Goal: Transaction & Acquisition: Subscribe to service/newsletter

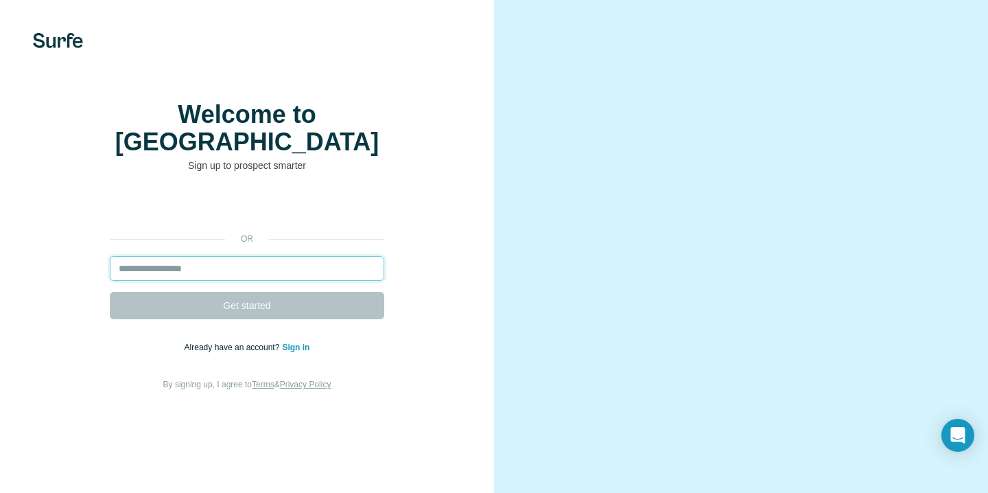
click at [225, 273] on input "email" at bounding box center [247, 268] width 275 height 25
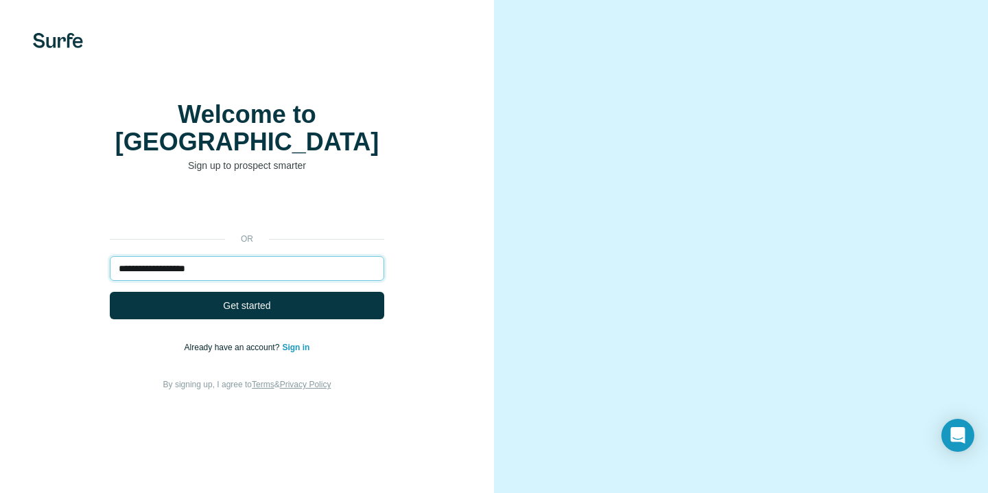
type input "**********"
click at [110, 292] on button "Get started" at bounding box center [247, 305] width 275 height 27
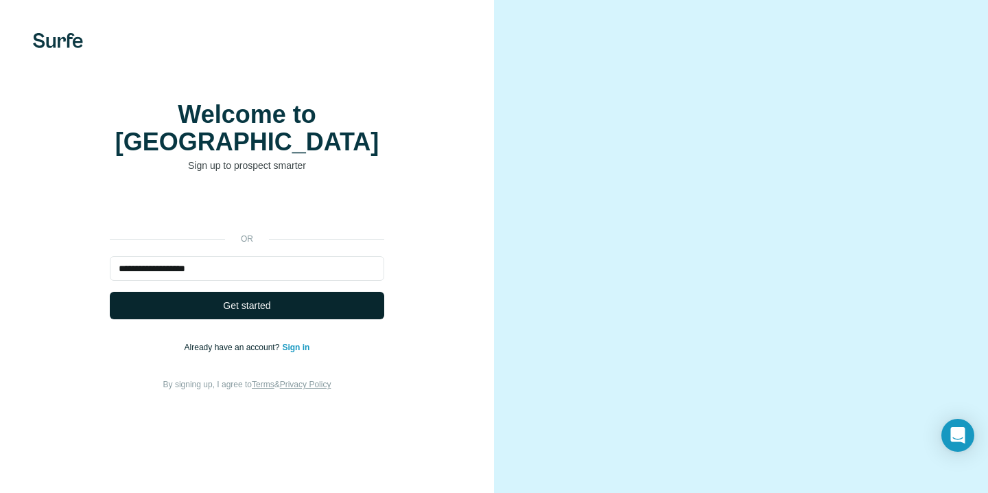
click at [292, 304] on button "Get started" at bounding box center [247, 305] width 275 height 27
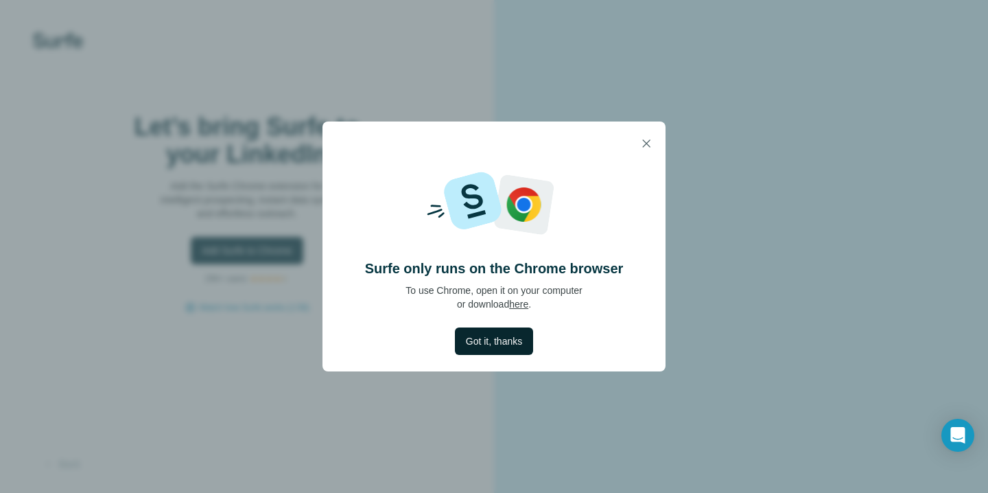
click at [488, 332] on button "Got it, thanks" at bounding box center [494, 340] width 78 height 27
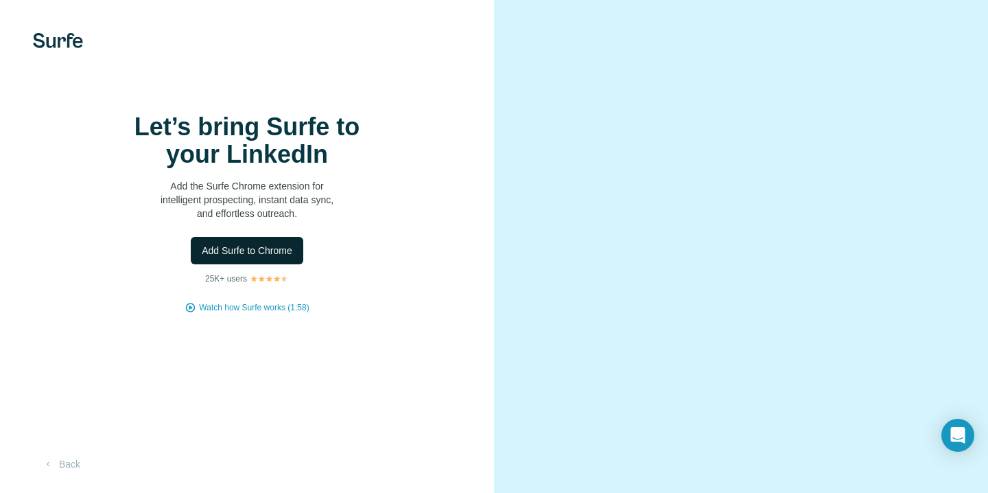
click at [277, 257] on span "Add Surfe to Chrome" at bounding box center [247, 251] width 91 height 14
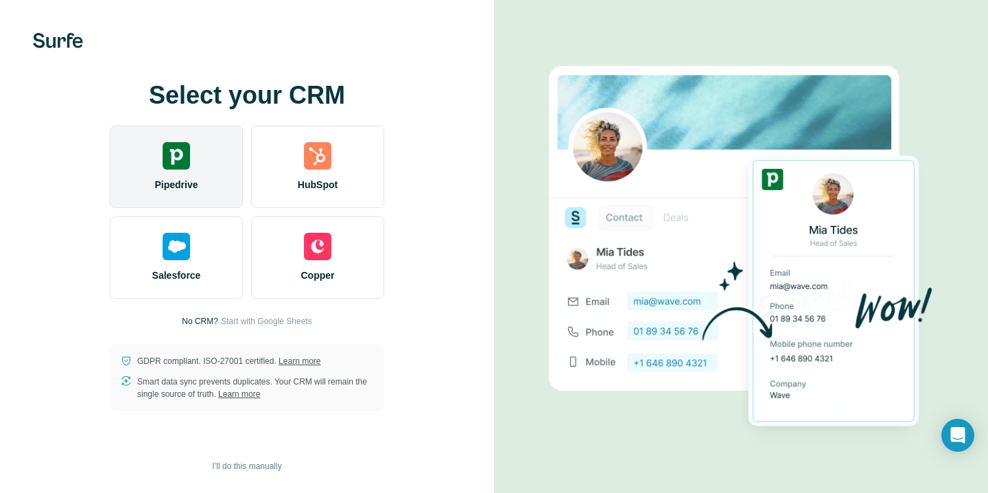
click at [150, 191] on div "Pipedrive" at bounding box center [176, 167] width 133 height 82
click at [192, 163] on div "Pipedrive" at bounding box center [176, 167] width 133 height 82
